Goal: Task Accomplishment & Management: Use online tool/utility

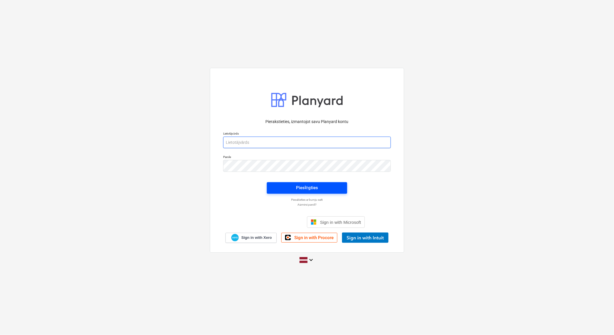
type input "[EMAIL_ADDRESS][DOMAIN_NAME]"
click at [342, 187] on button "Pieslēgties" at bounding box center [307, 188] width 80 height 12
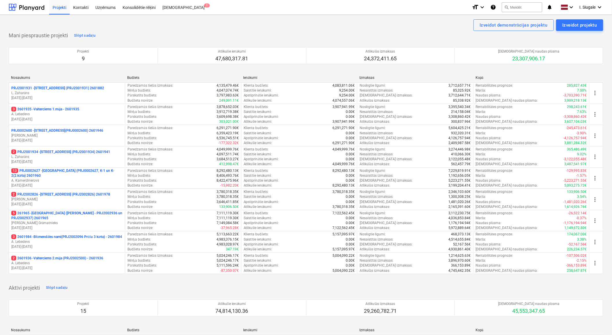
drag, startPoint x: 79, startPoint y: 155, endPoint x: 121, endPoint y: 160, distance: 42.3
click at [79, 155] on p "L. Zaharāns" at bounding box center [66, 157] width 111 height 5
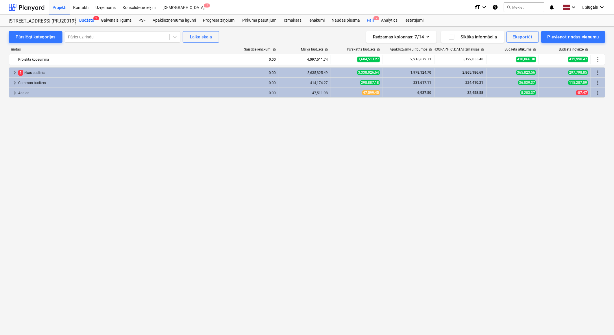
click at [372, 22] on div "Faili 2" at bounding box center [370, 21] width 14 height 12
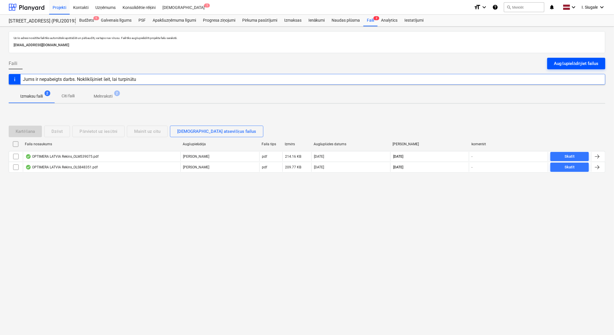
click at [567, 64] on div "Augšupielādējiet failus" at bounding box center [576, 64] width 44 height 8
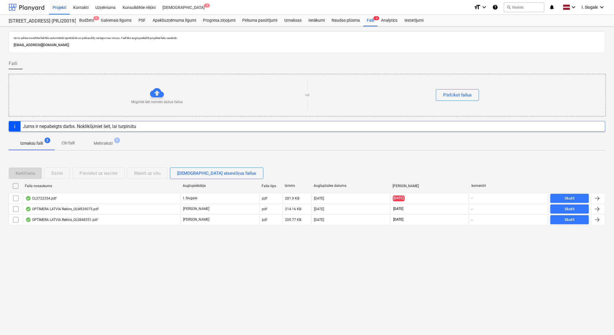
click at [37, 4] on div at bounding box center [27, 7] width 36 height 14
